Goal: Task Accomplishment & Management: Use online tool/utility

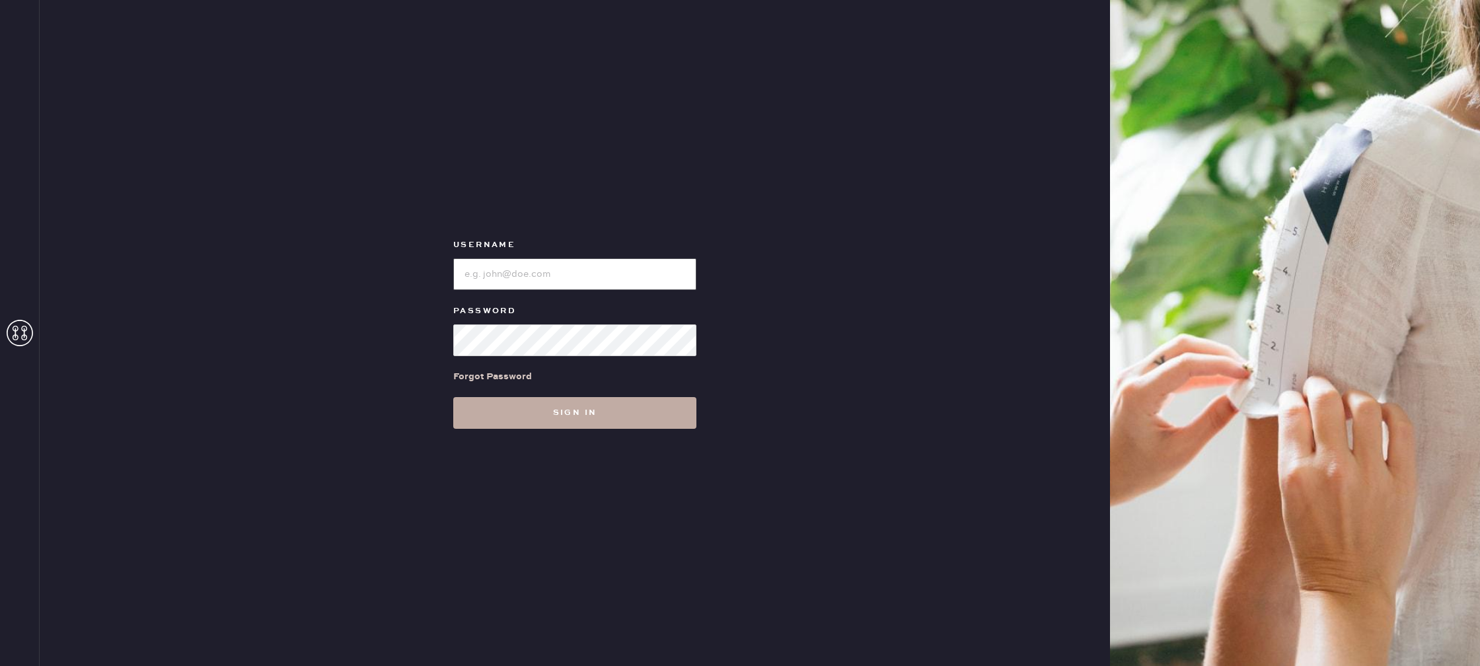
type input "reformationbroadwayplaza"
click at [583, 410] on button "Sign in" at bounding box center [574, 413] width 243 height 32
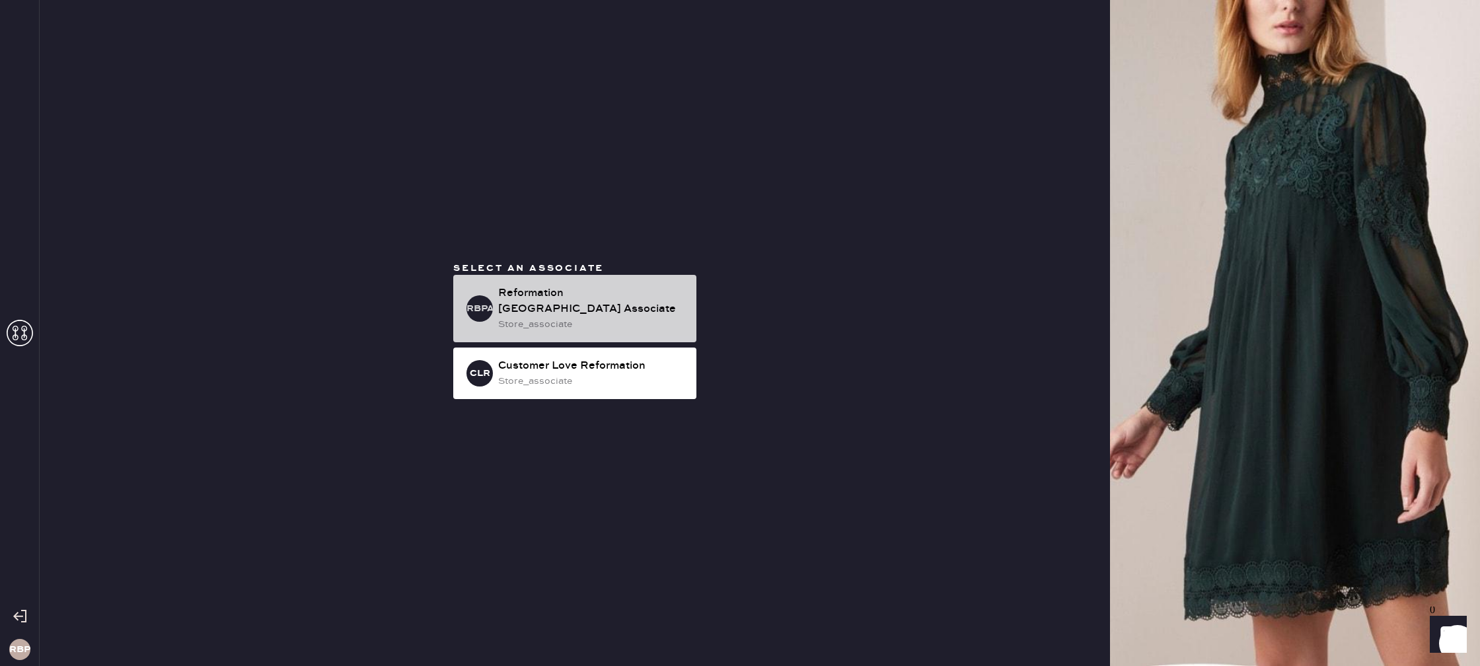
click at [596, 322] on div "store_associate" at bounding box center [592, 324] width 188 height 15
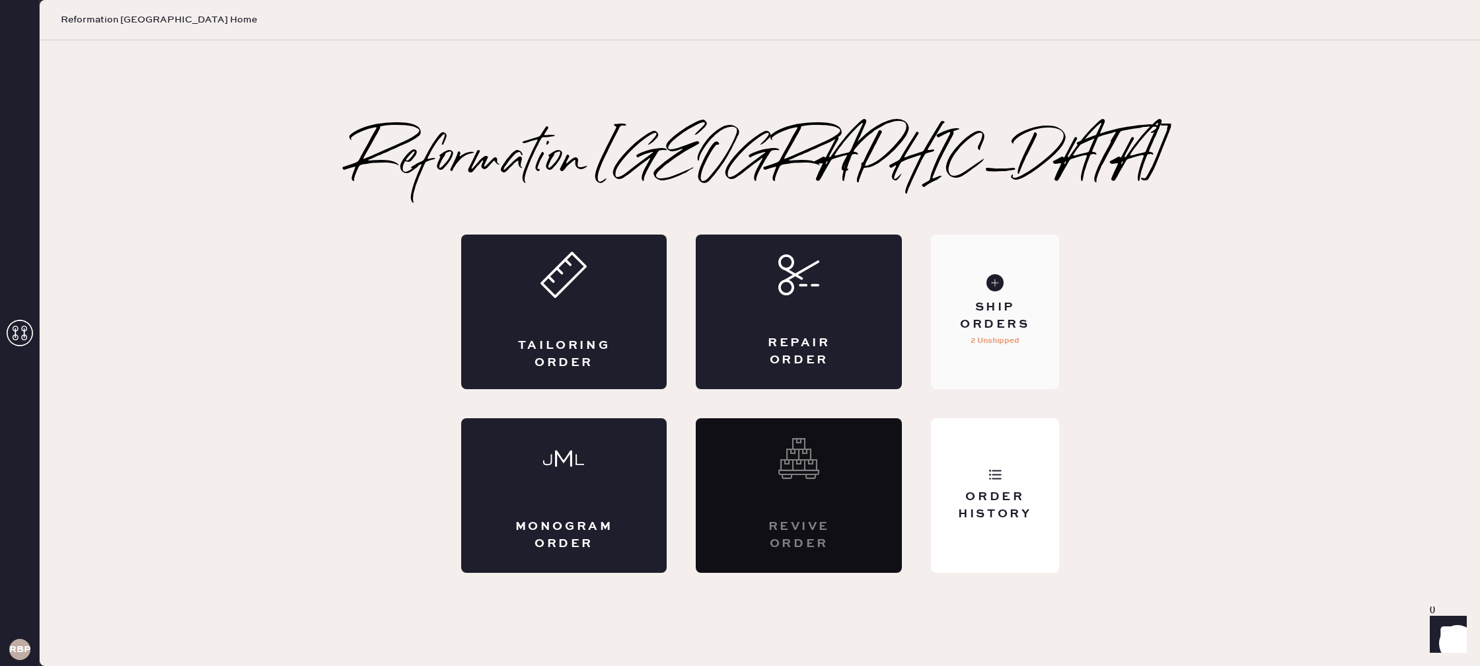
click at [983, 355] on div "Ship Orders 2 Unshipped" at bounding box center [995, 312] width 128 height 155
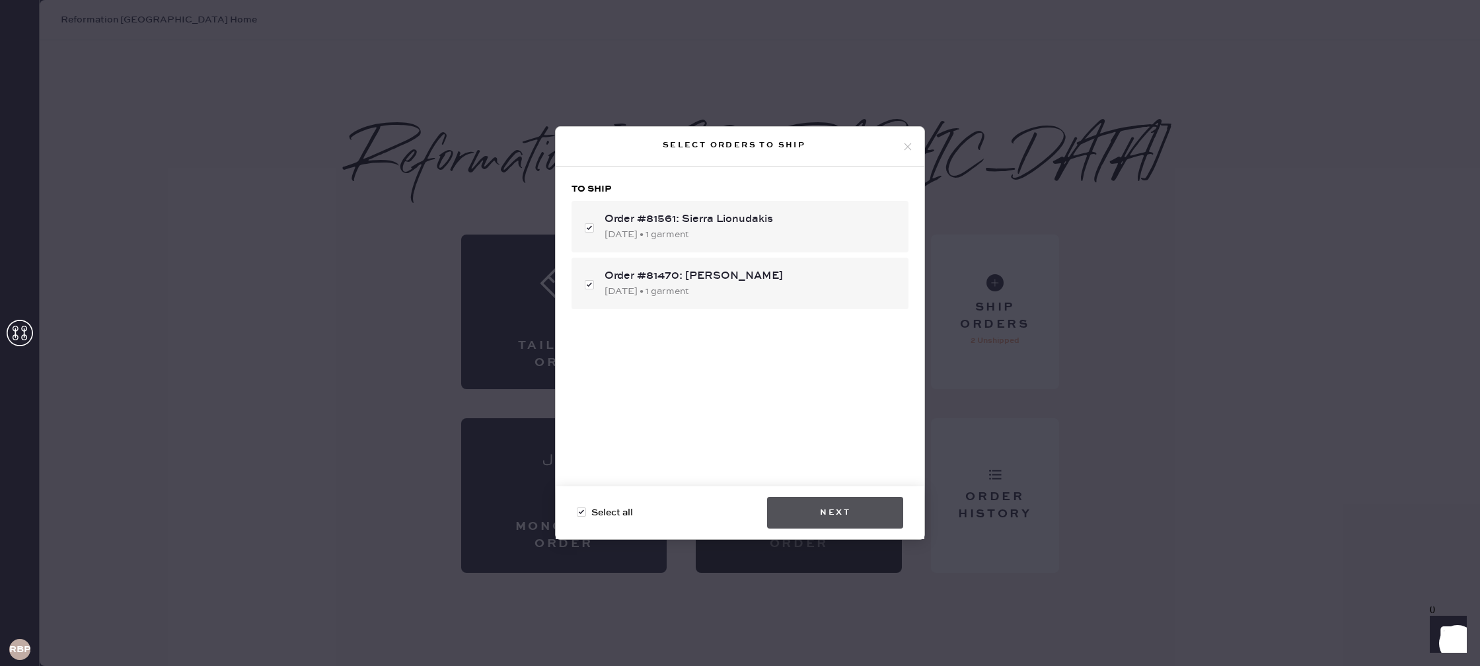
click at [881, 511] on button "Next" at bounding box center [835, 513] width 136 height 32
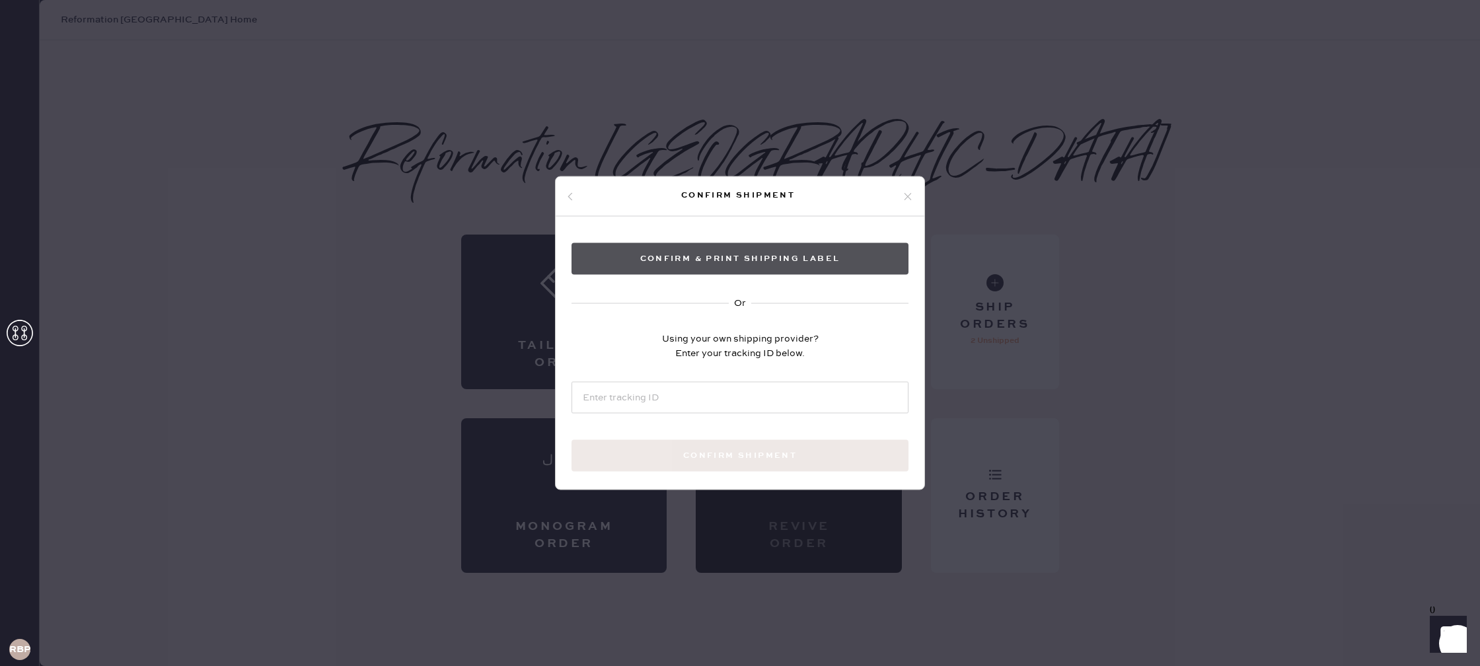
click at [834, 256] on button "Confirm & Print shipping label" at bounding box center [739, 259] width 337 height 32
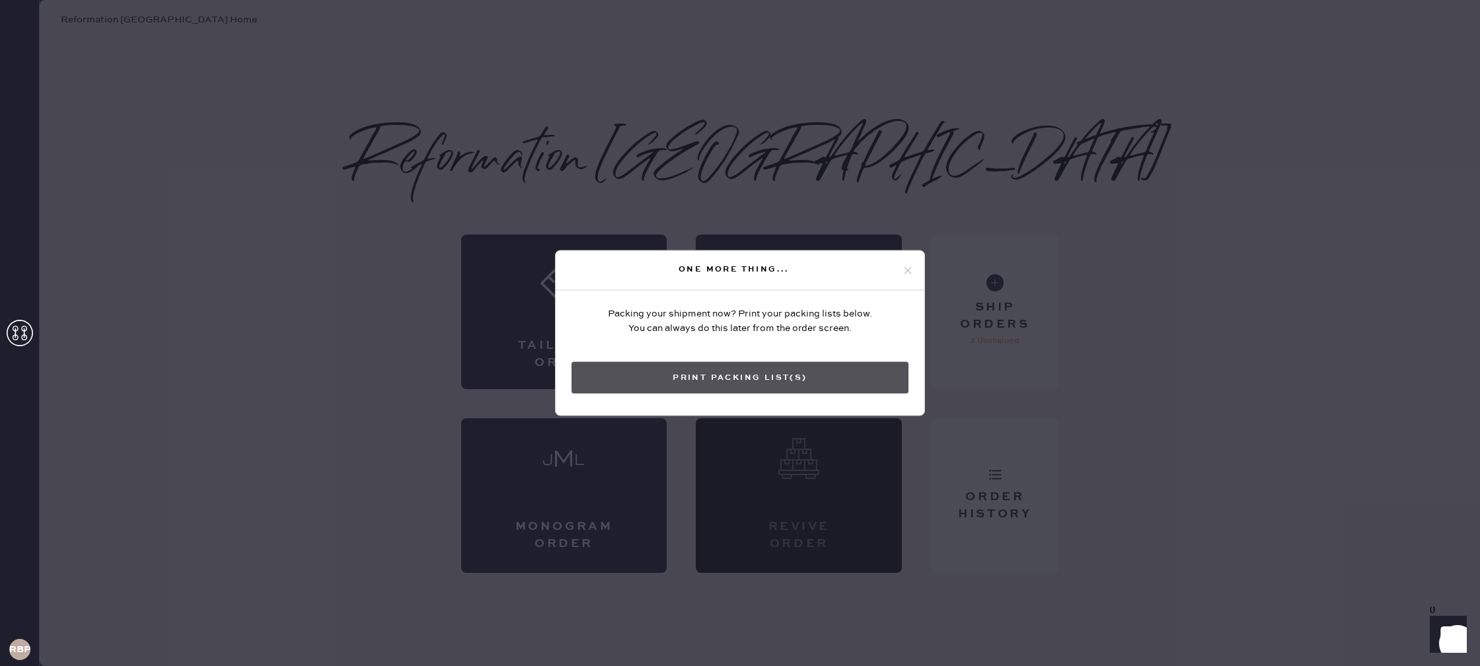
click at [821, 369] on button "Print Packing List(s)" at bounding box center [739, 378] width 337 height 32
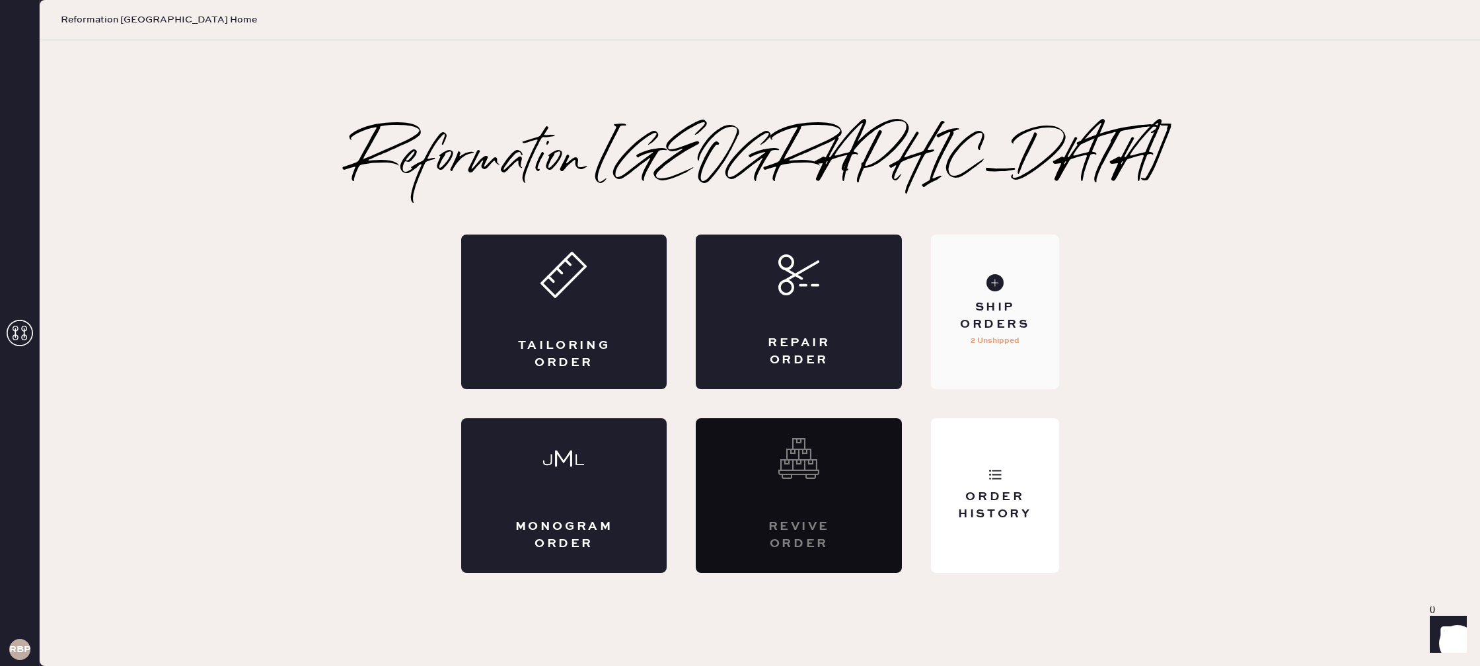
drag, startPoint x: 998, startPoint y: 262, endPoint x: 1021, endPoint y: 257, distance: 23.7
click at [1021, 257] on div "Ship Orders 2 Unshipped" at bounding box center [995, 312] width 128 height 155
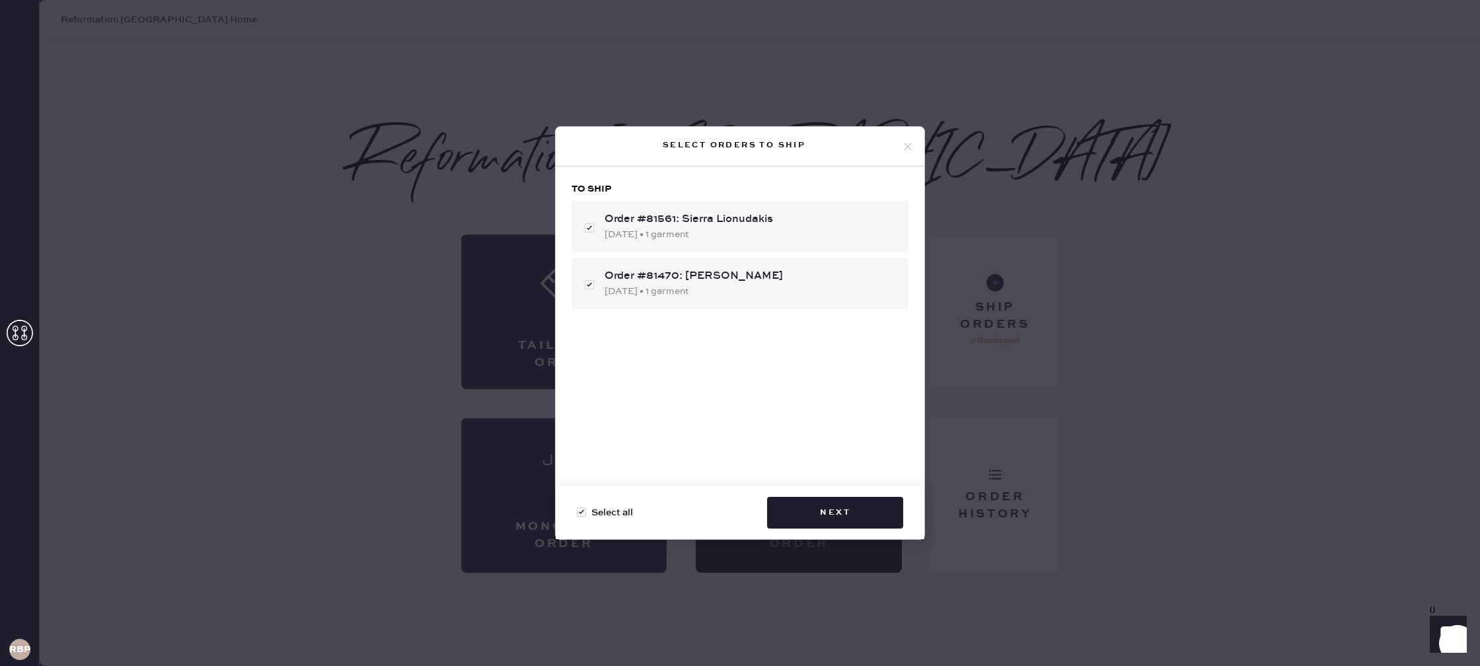
checkbox input "true"
click at [904, 143] on use at bounding box center [907, 146] width 7 height 7
